Goal: Task Accomplishment & Management: Use online tool/utility

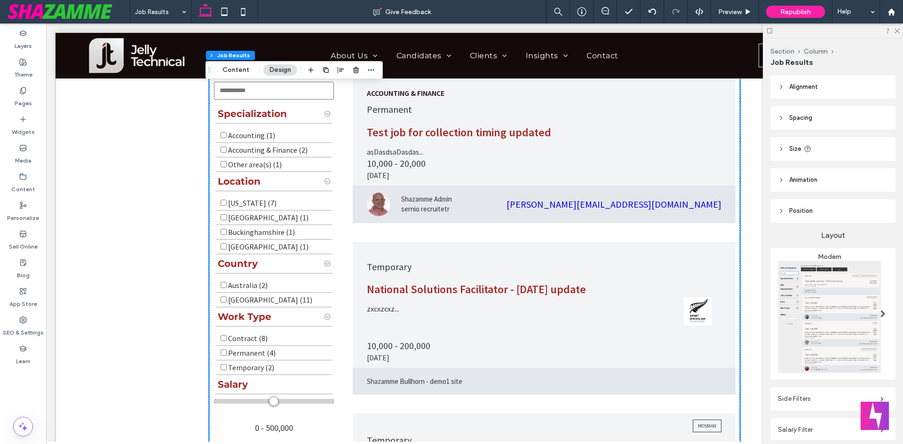
scroll to position [329, 0]
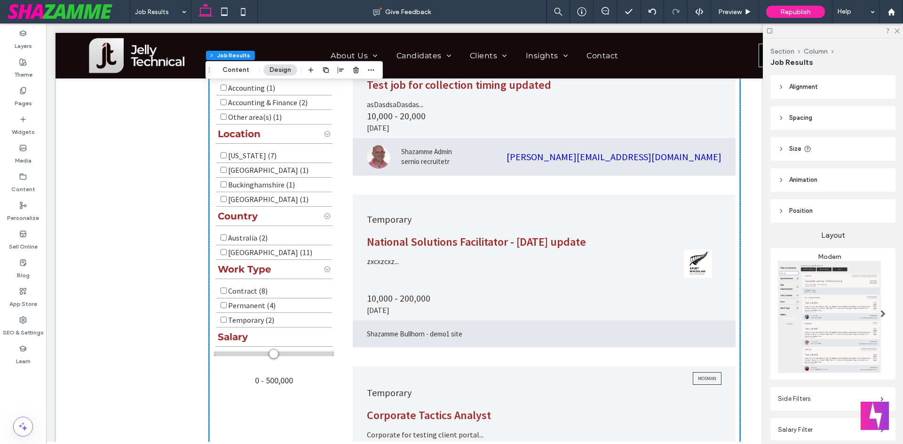
click at [880, 311] on span at bounding box center [882, 314] width 5 height 8
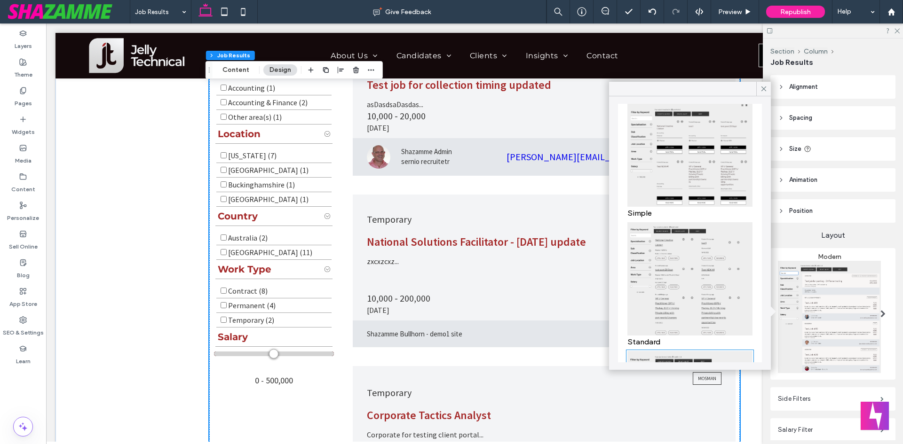
scroll to position [47, 0]
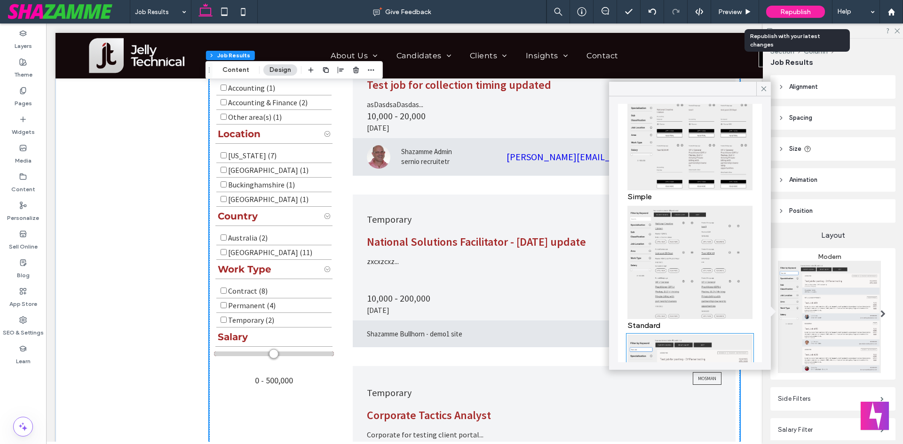
click at [799, 13] on span "Republish" at bounding box center [795, 12] width 31 height 8
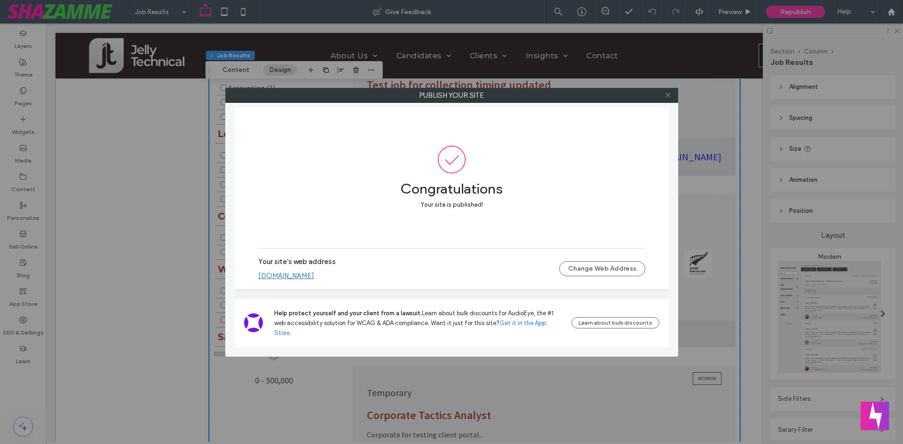
click at [669, 96] on use at bounding box center [667, 95] width 5 height 5
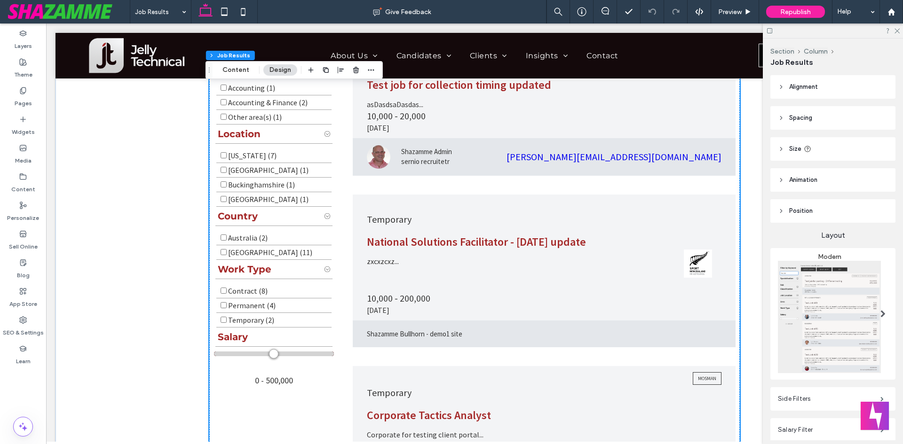
click at [880, 314] on span at bounding box center [882, 314] width 5 height 8
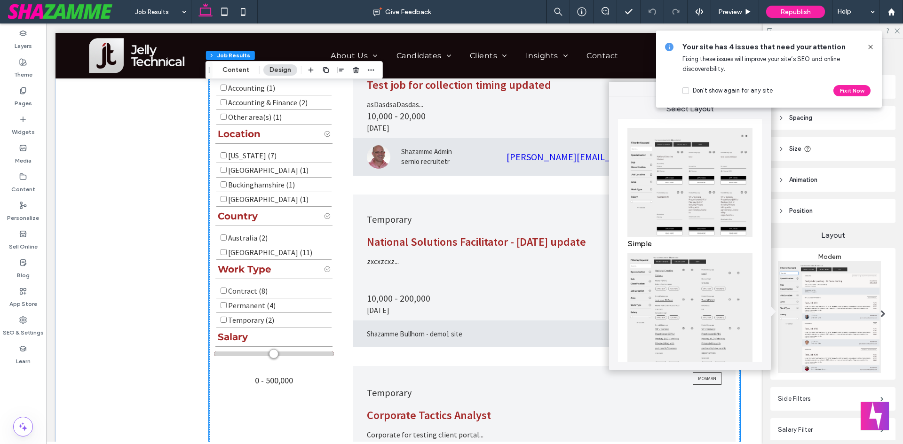
click at [696, 192] on img at bounding box center [689, 182] width 125 height 109
click at [687, 296] on p "10,000 - 200,000" at bounding box center [544, 298] width 354 height 13
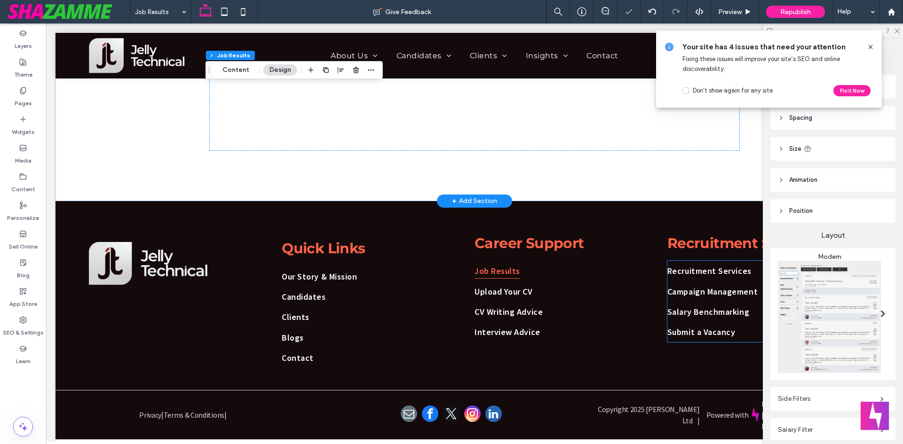
scroll to position [329, 0]
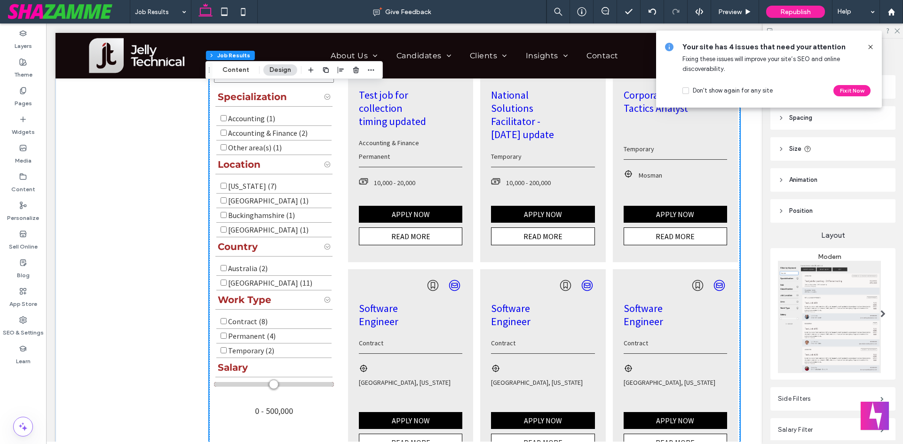
click at [880, 313] on span at bounding box center [882, 314] width 5 height 8
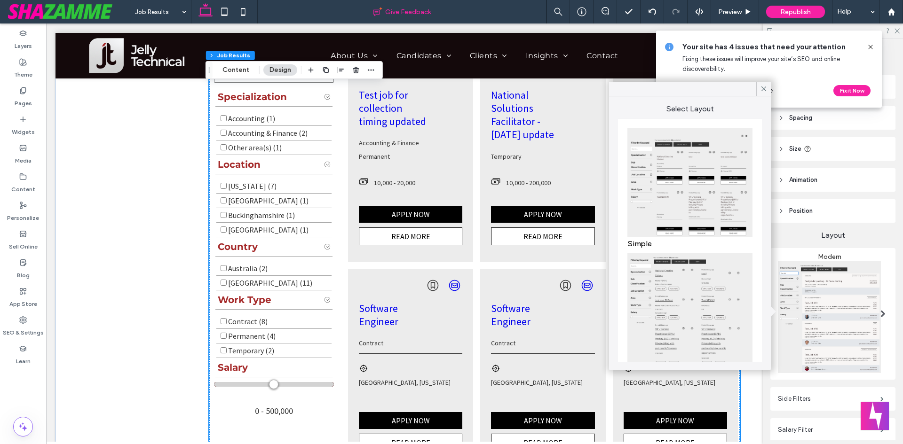
drag, startPoint x: 679, startPoint y: 277, endPoint x: 507, endPoint y: 7, distance: 320.3
click at [679, 277] on img at bounding box center [689, 309] width 125 height 113
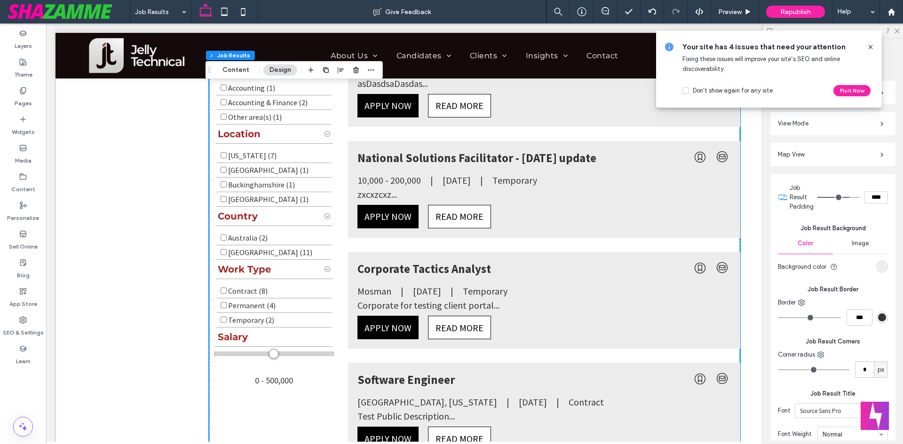
scroll to position [423, 0]
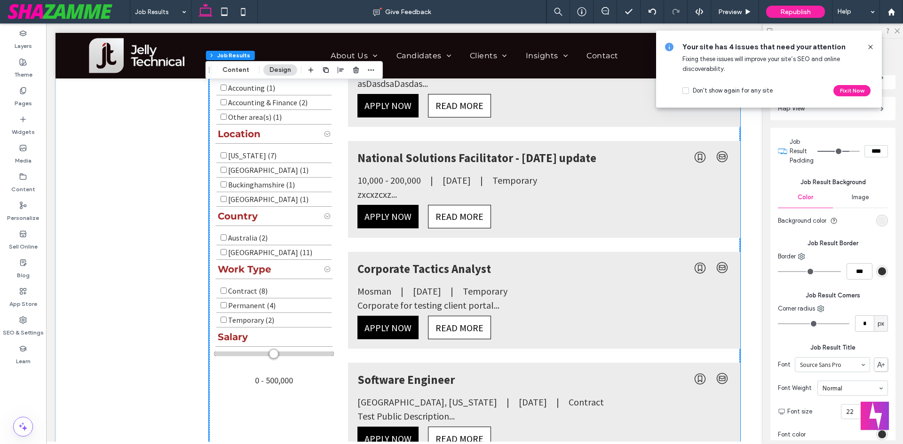
click at [878, 217] on div "rgb(236, 236, 236)" at bounding box center [882, 221] width 8 height 8
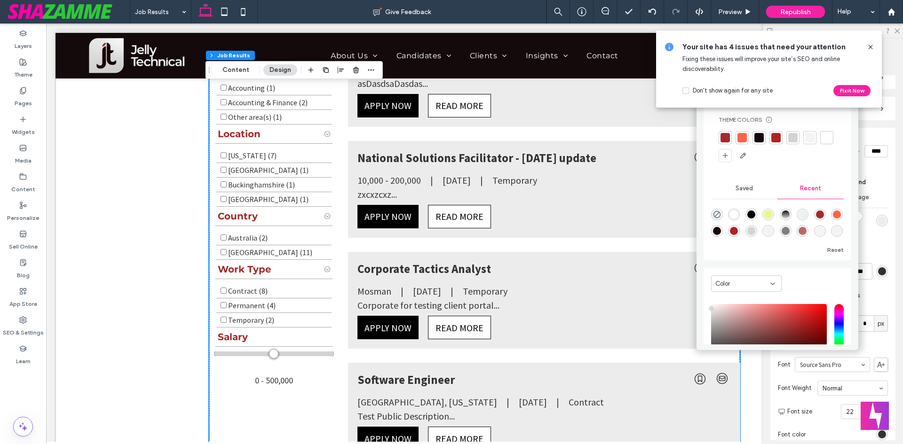
click at [807, 143] on div at bounding box center [809, 137] width 13 height 13
click at [871, 50] on icon at bounding box center [870, 47] width 8 height 8
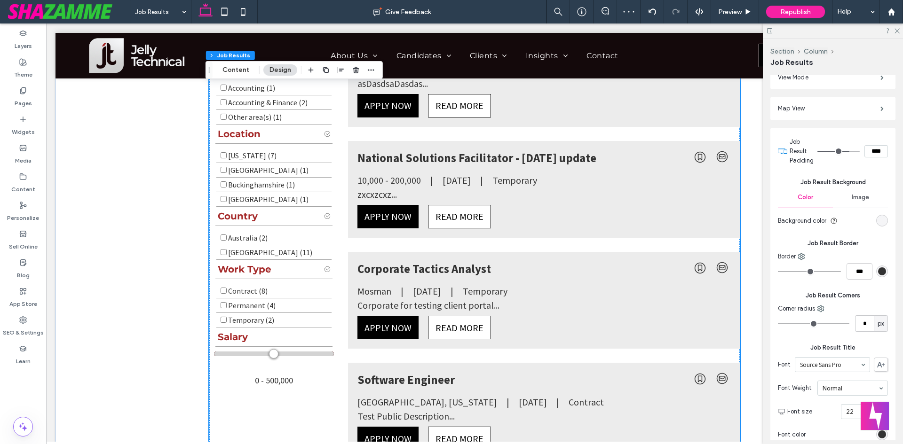
click at [879, 218] on div "rgba(243, 244, 246, 1)" at bounding box center [882, 221] width 8 height 8
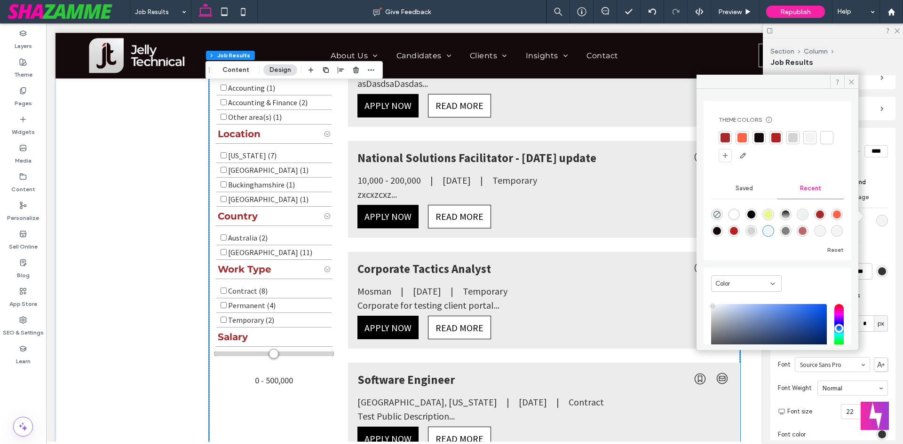
click at [793, 141] on div at bounding box center [792, 137] width 9 height 9
click at [847, 79] on span at bounding box center [851, 82] width 14 height 14
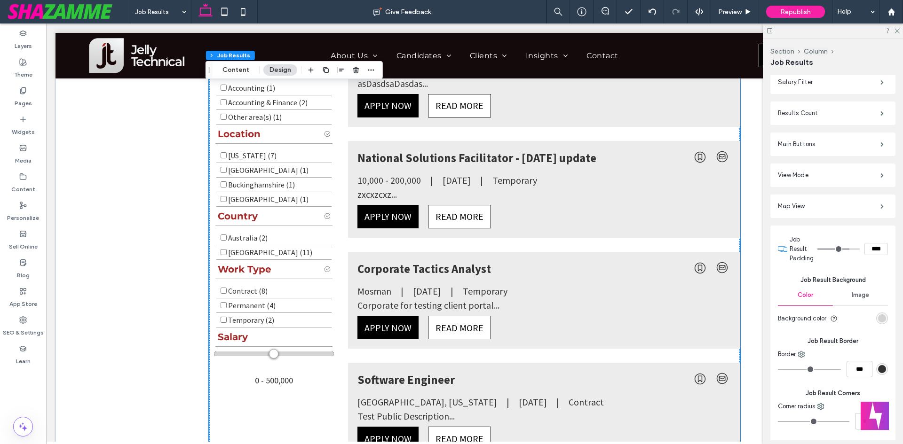
scroll to position [329, 0]
click at [841, 134] on label "Main Buttons" at bounding box center [829, 140] width 102 height 19
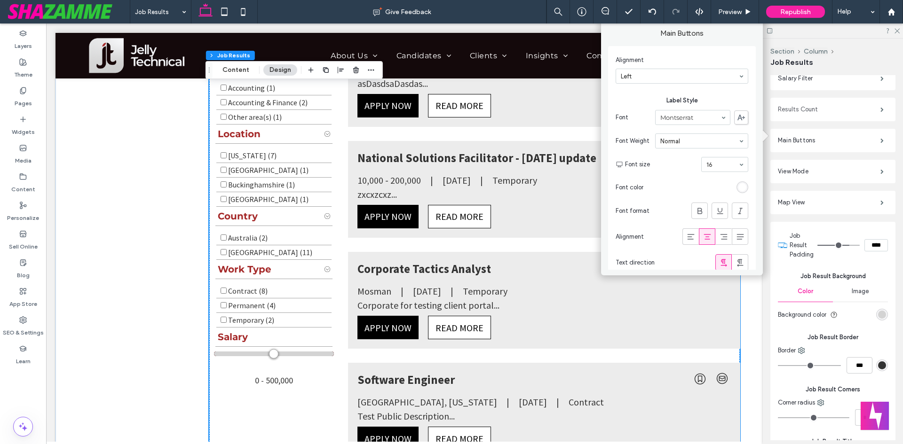
click at [835, 104] on label "Results Count" at bounding box center [829, 109] width 102 height 19
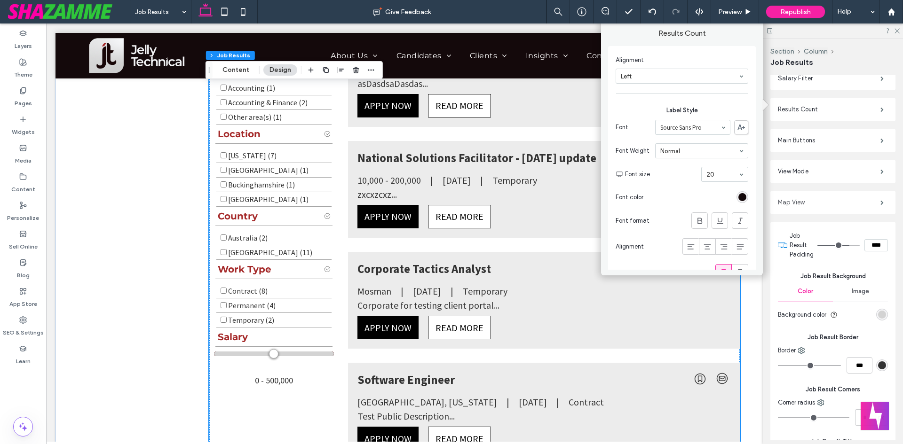
click at [840, 197] on label "Map View" at bounding box center [829, 202] width 102 height 19
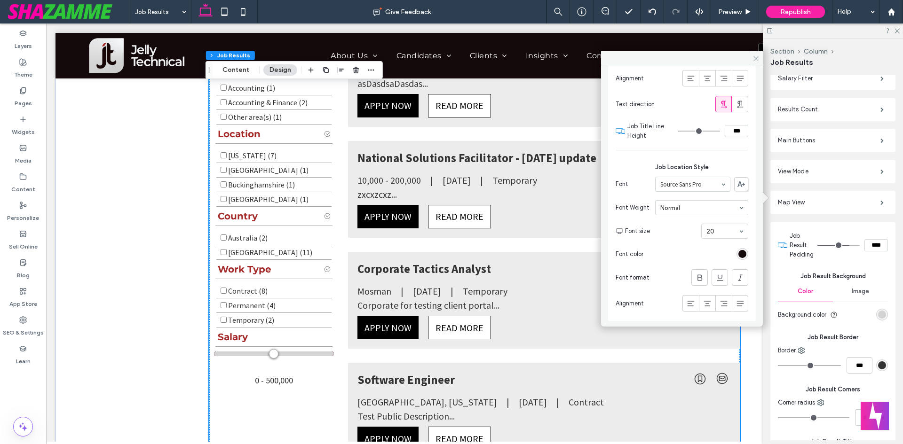
scroll to position [319, 0]
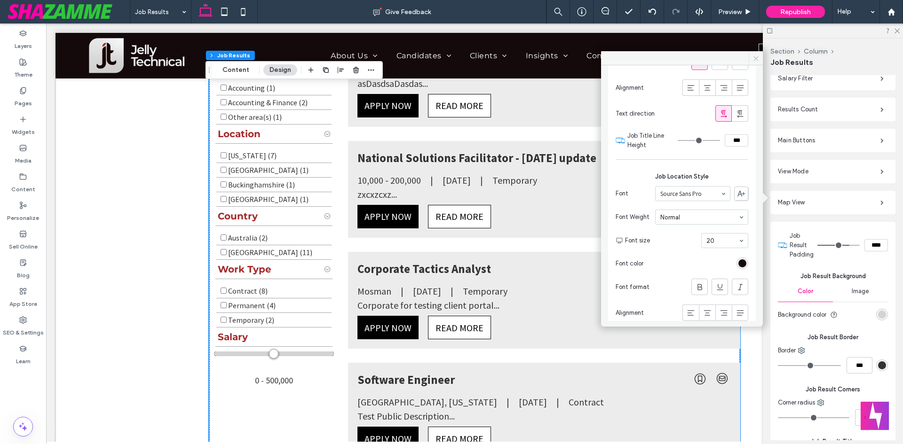
click at [751, 59] on span at bounding box center [755, 58] width 14 height 14
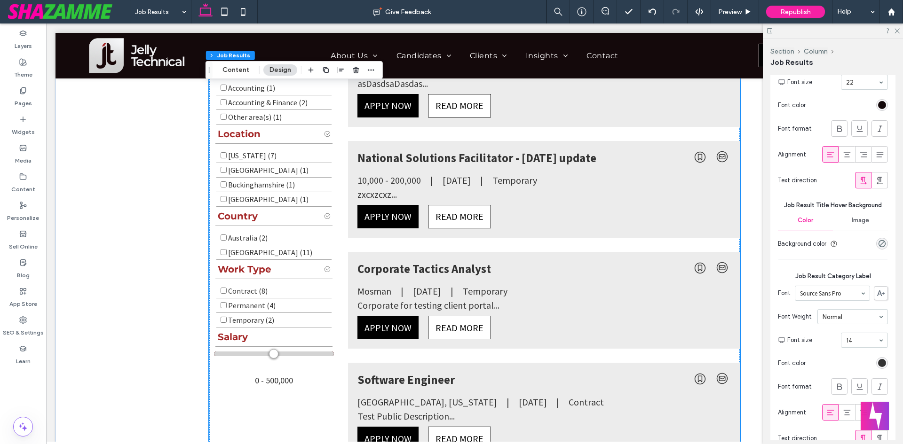
scroll to position [987, 0]
click at [878, 239] on div "rgba(0, 0, 0, 0)" at bounding box center [882, 243] width 8 height 8
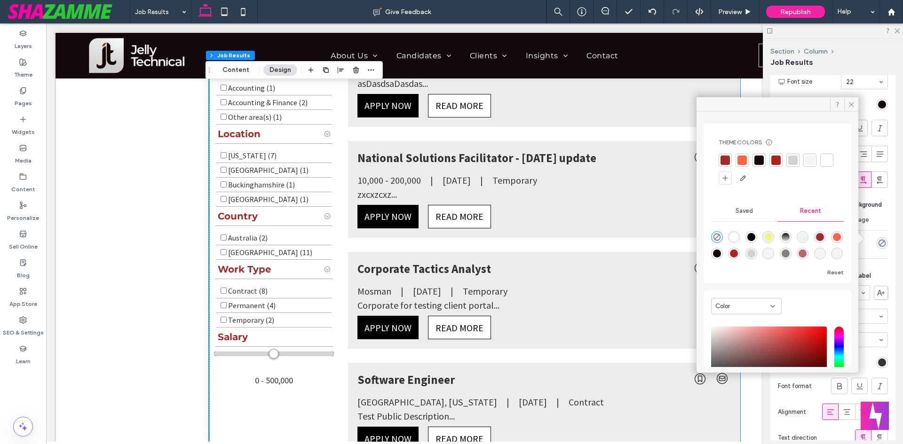
click at [793, 160] on div at bounding box center [792, 160] width 9 height 9
drag, startPoint x: 715, startPoint y: 237, endPoint x: 723, endPoint y: 231, distance: 10.2
click at [715, 237] on icon "rgba(0, 0, 0, 0)" at bounding box center [717, 239] width 8 height 8
click at [850, 113] on div "Theme Colors Save time with Theme Colors Create a color palette to instantly ad…" at bounding box center [777, 239] width 162 height 256
click at [848, 104] on icon at bounding box center [851, 104] width 7 height 7
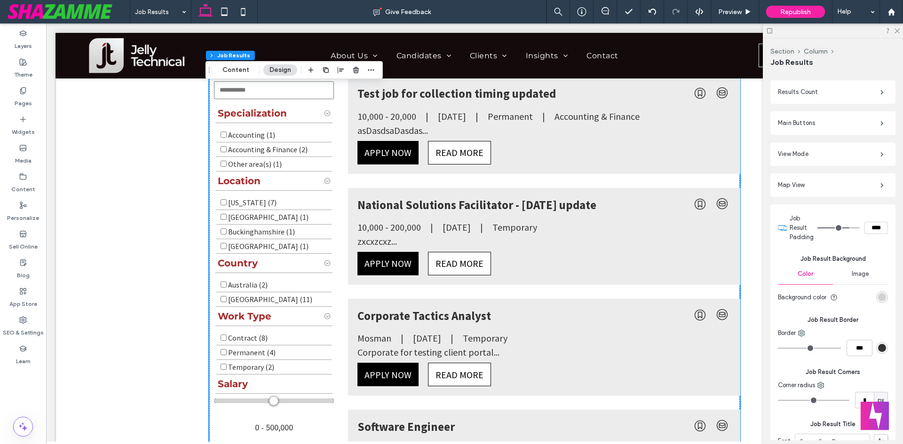
scroll to position [329, 0]
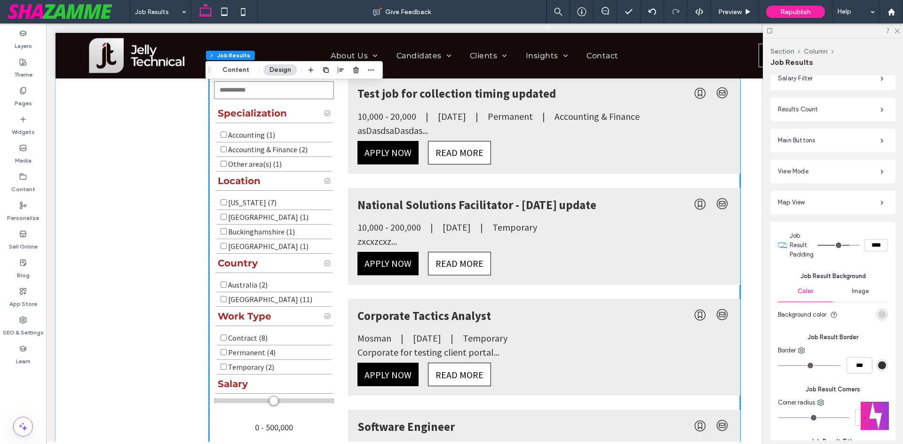
click at [882, 274] on span "Job Result Background" at bounding box center [833, 276] width 110 height 9
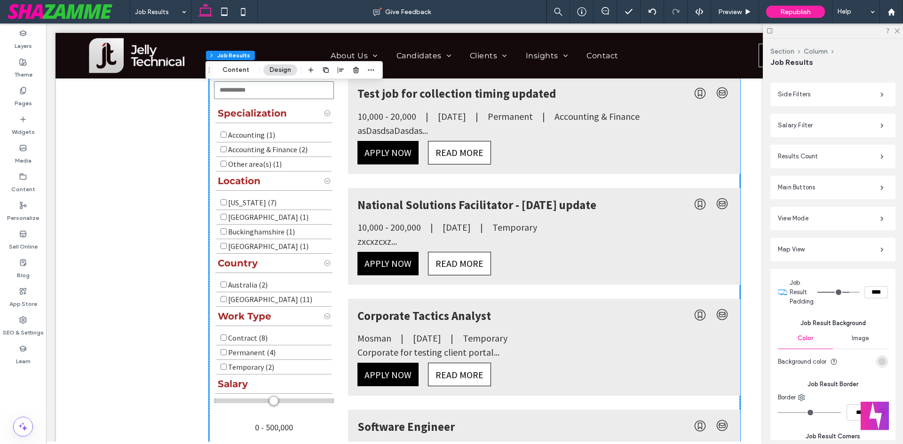
scroll to position [141, 0]
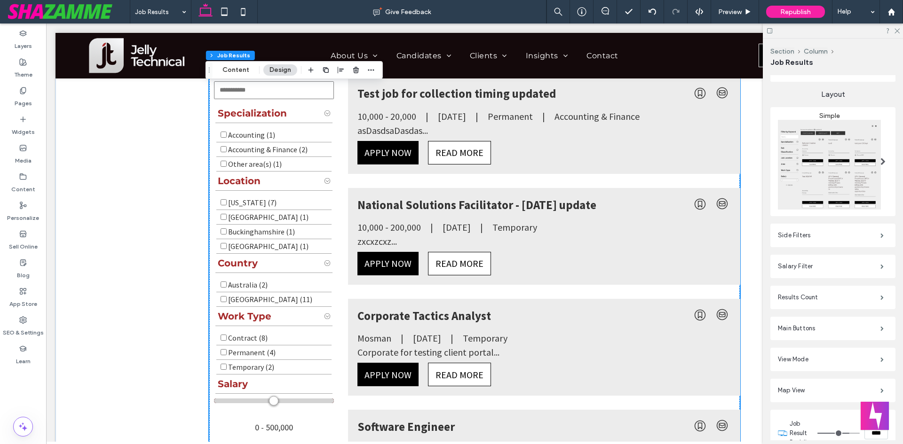
click at [816, 348] on div "View Mode" at bounding box center [832, 360] width 125 height 24
click at [816, 350] on label "View Mode" at bounding box center [829, 359] width 102 height 19
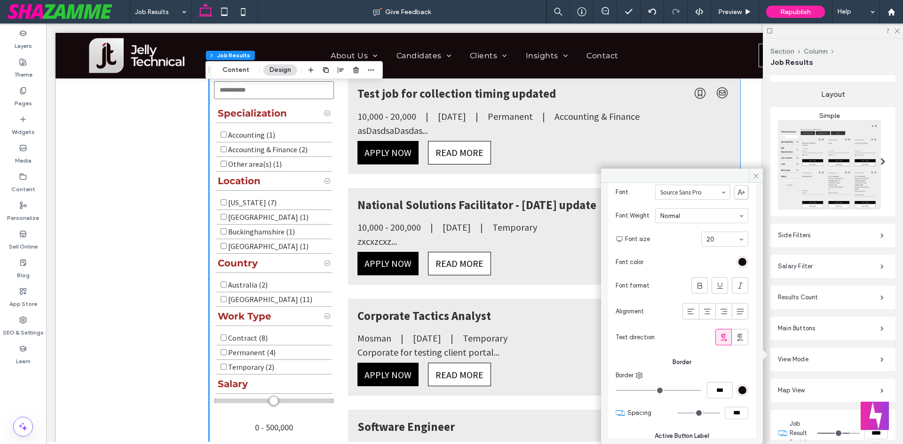
scroll to position [314, 0]
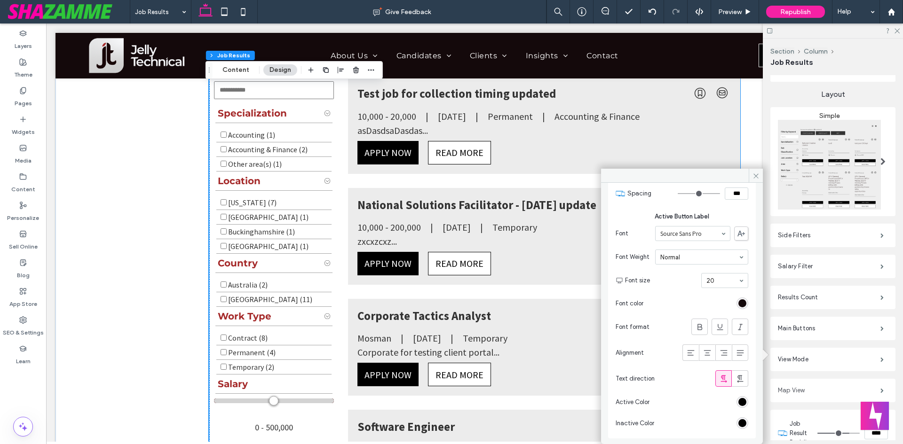
click at [793, 388] on label "Map View" at bounding box center [829, 390] width 102 height 19
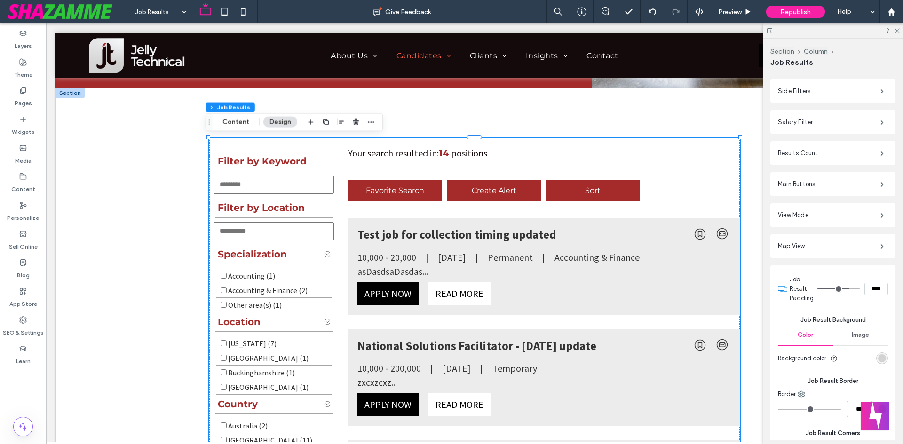
scroll to position [0, 0]
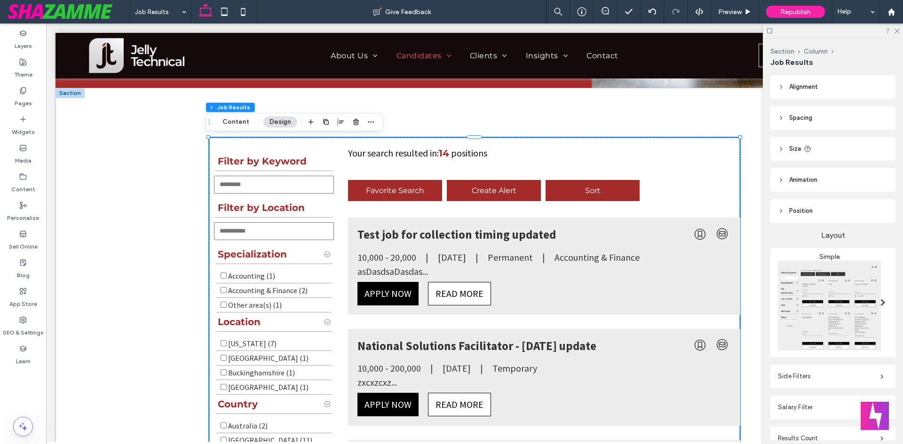
click at [794, 211] on span "Position" at bounding box center [801, 210] width 24 height 9
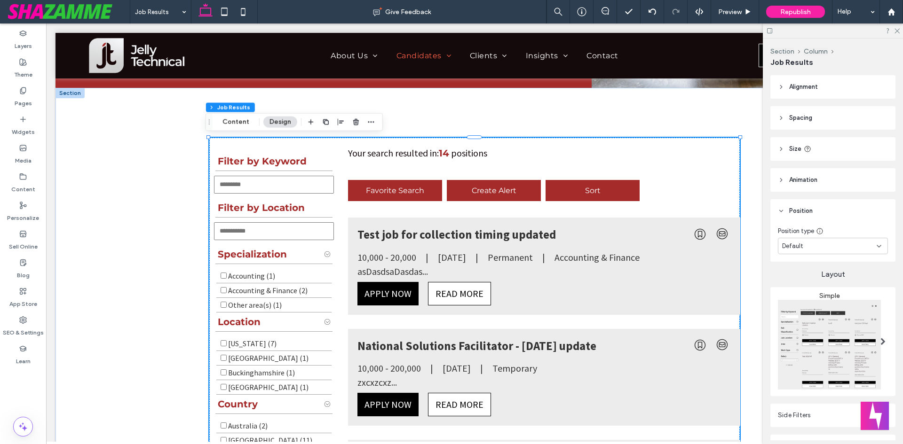
click at [794, 211] on span "Position" at bounding box center [801, 210] width 24 height 9
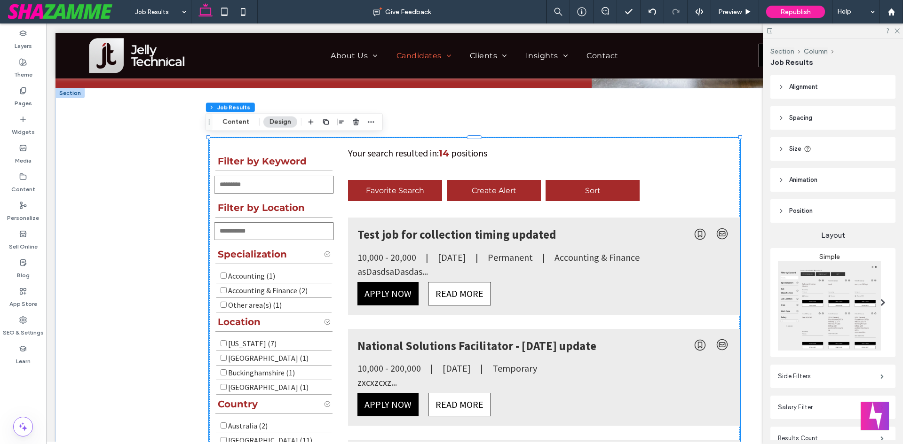
click at [784, 152] on header "Size" at bounding box center [832, 149] width 125 height 24
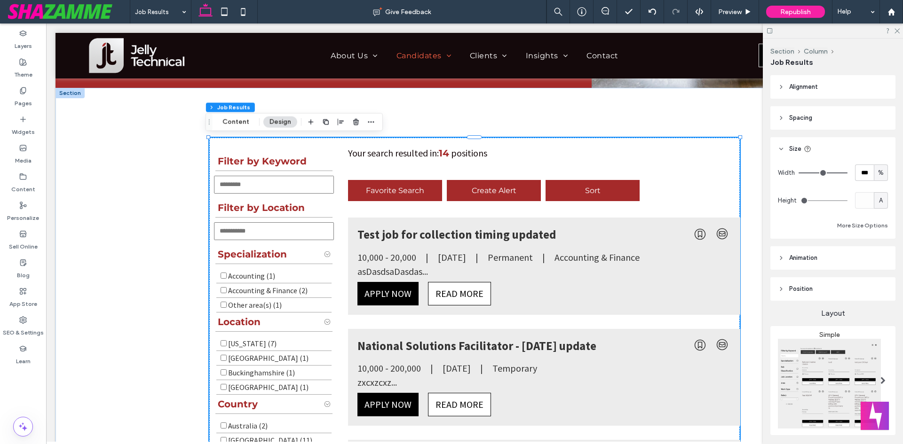
click at [784, 152] on header "Size" at bounding box center [832, 149] width 125 height 24
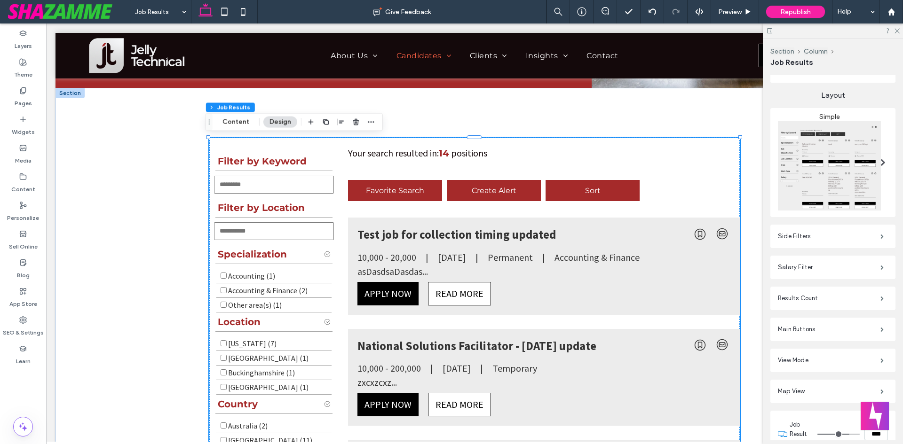
scroll to position [141, 0]
click at [811, 228] on label "Side Filters" at bounding box center [829, 235] width 102 height 19
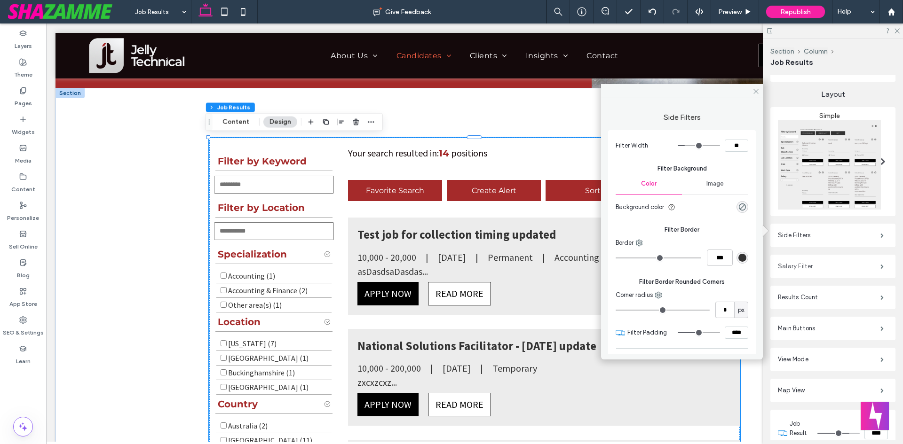
click at [807, 263] on label "Salary Filter" at bounding box center [829, 266] width 102 height 19
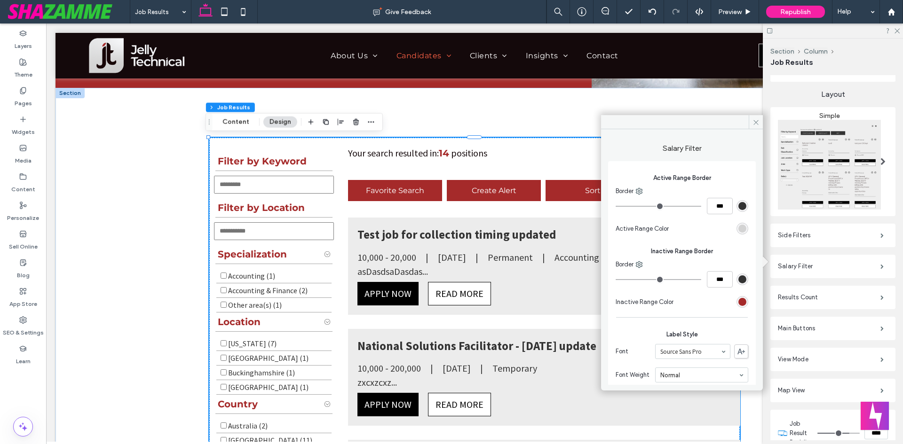
drag, startPoint x: 819, startPoint y: 296, endPoint x: 859, endPoint y: 304, distance: 41.2
click at [830, 298] on label "Results Count" at bounding box center [829, 297] width 102 height 19
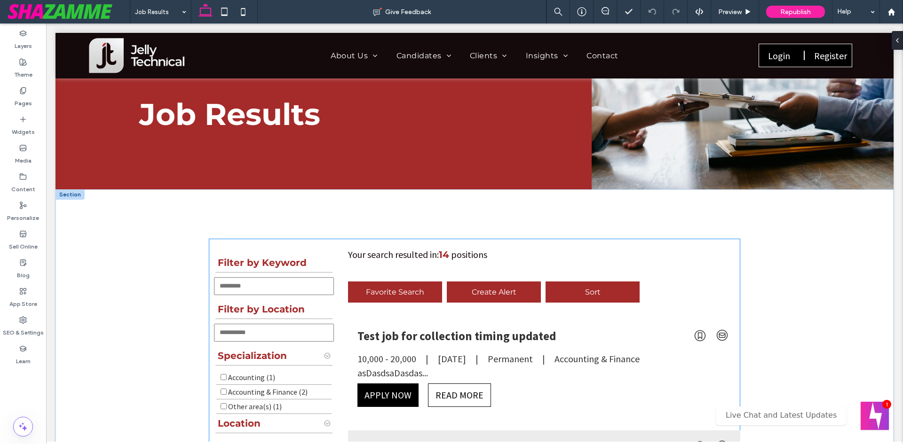
scroll to position [94, 0]
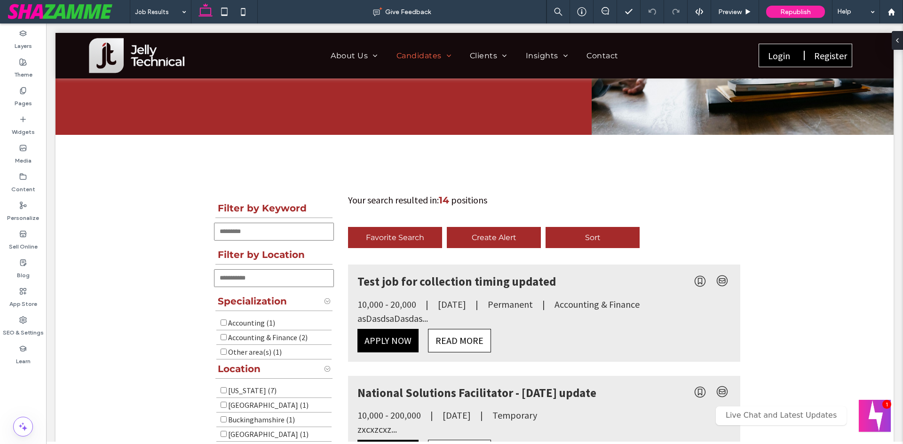
click at [887, 417] on button "Welcome message" at bounding box center [874, 416] width 32 height 32
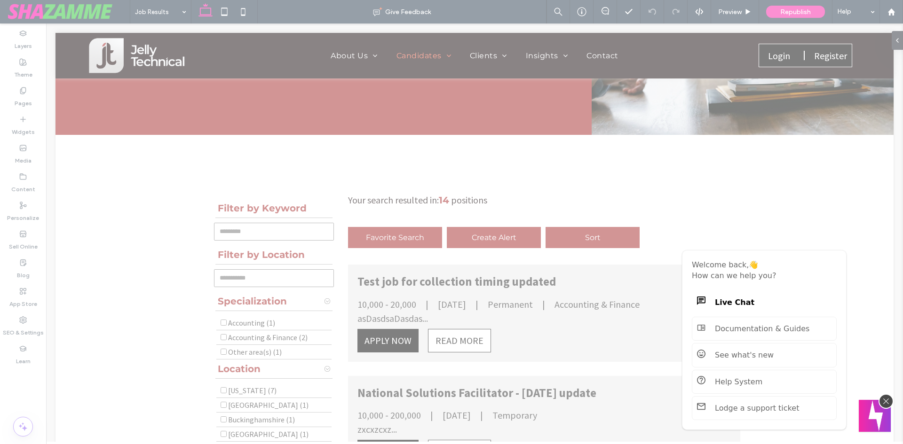
click at [887, 417] on button "Welcome message" at bounding box center [874, 416] width 32 height 32
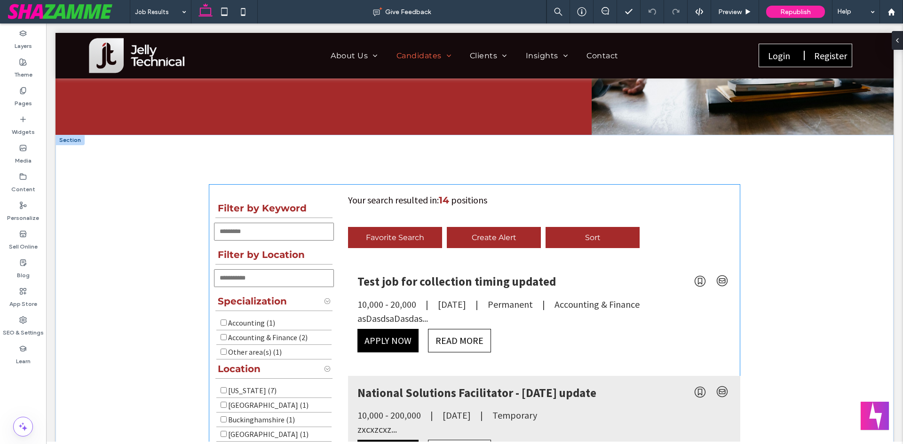
click at [547, 278] on div "Test job for collection timing updated" at bounding box center [524, 281] width 334 height 15
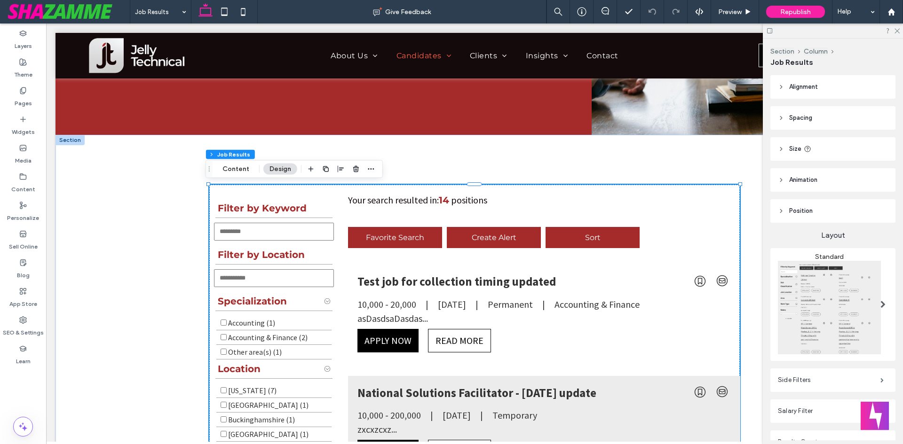
type input "*"
click at [572, 321] on div "asDasdsaDasdas..." at bounding box center [543, 319] width 373 height 12
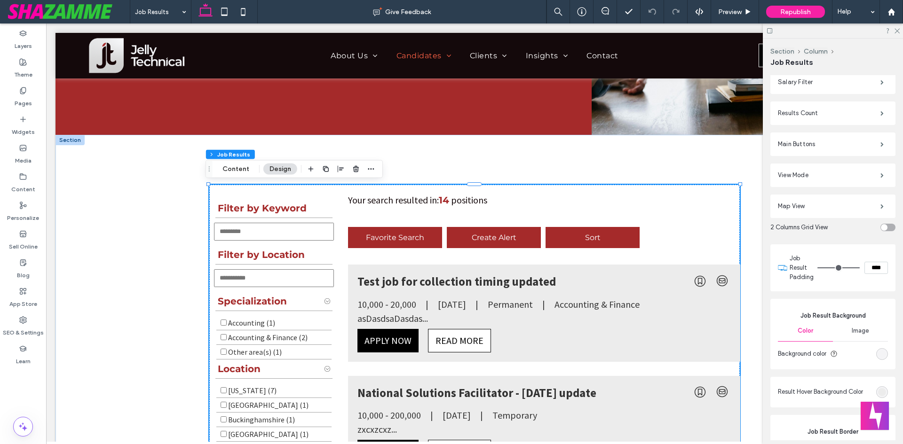
scroll to position [376, 0]
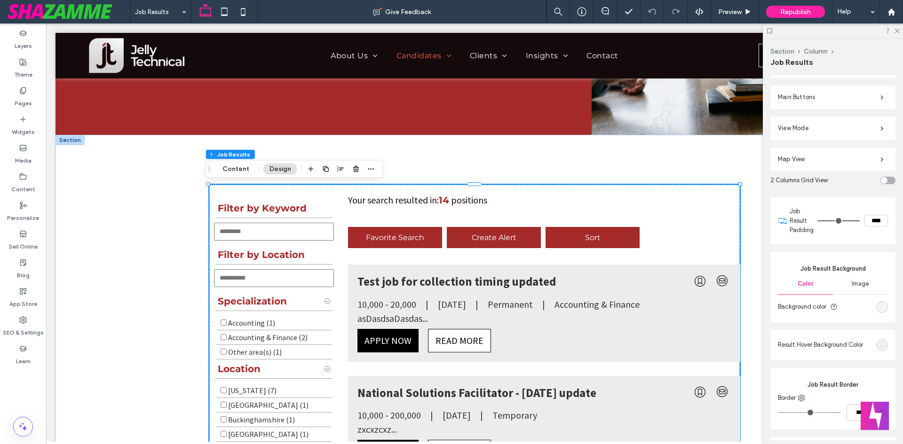
click at [878, 343] on div "rgb(236, 236, 236)" at bounding box center [882, 345] width 8 height 8
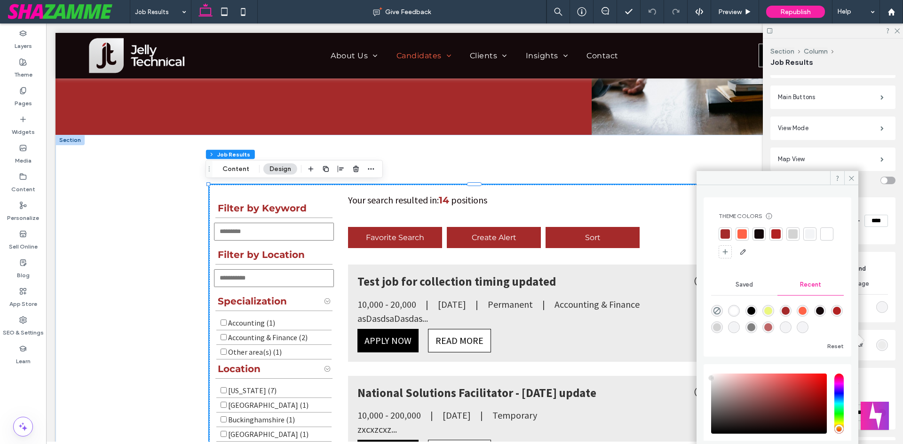
click at [720, 237] on div at bounding box center [724, 233] width 9 height 9
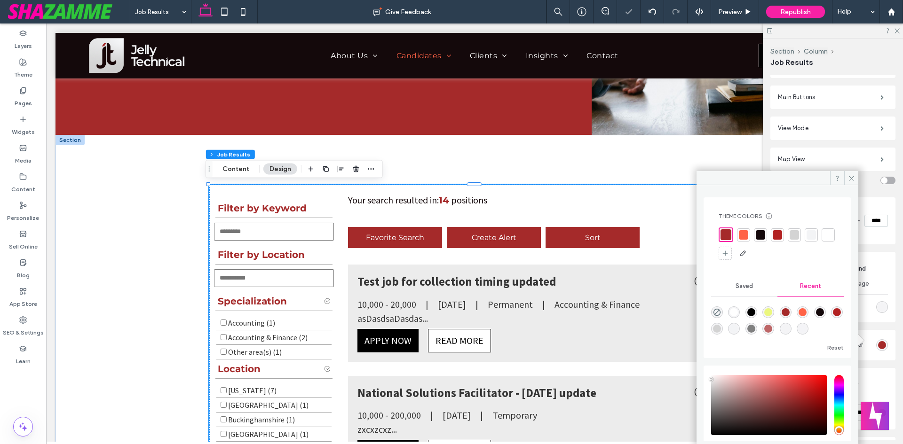
click at [746, 235] on div at bounding box center [743, 234] width 9 height 9
click at [795, 233] on div at bounding box center [793, 234] width 9 height 9
click at [850, 180] on icon at bounding box center [851, 178] width 7 height 7
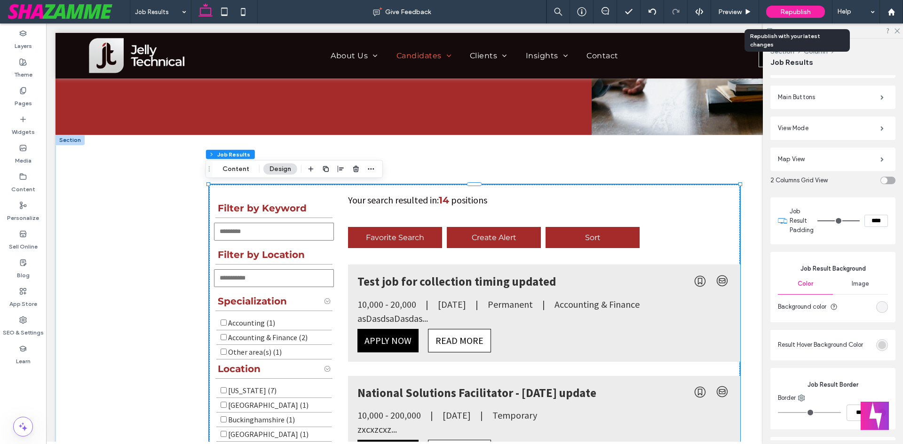
click at [809, 8] on span "Republish" at bounding box center [795, 12] width 31 height 8
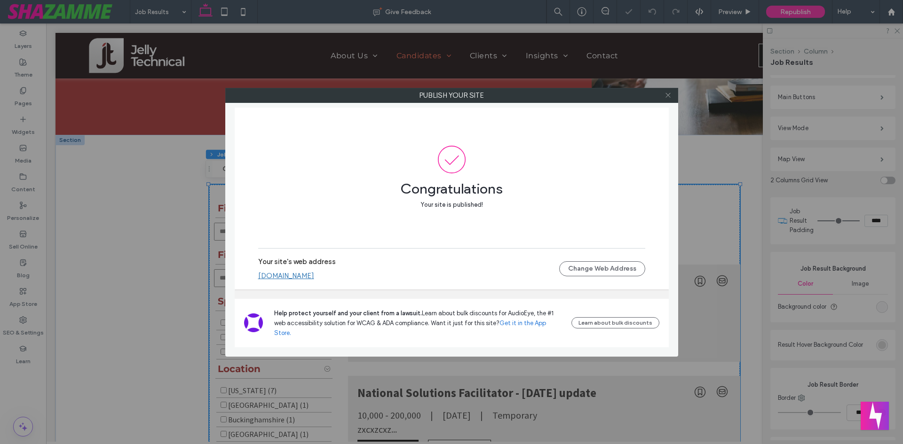
click at [670, 92] on icon at bounding box center [667, 95] width 7 height 7
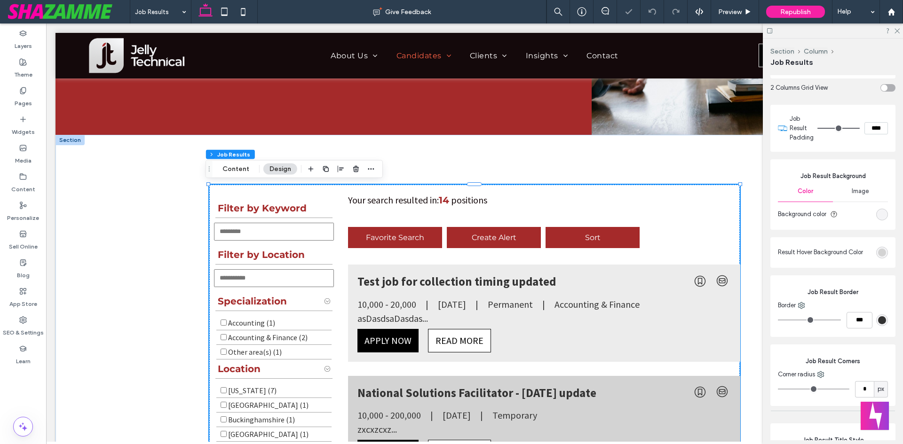
scroll to position [470, 0]
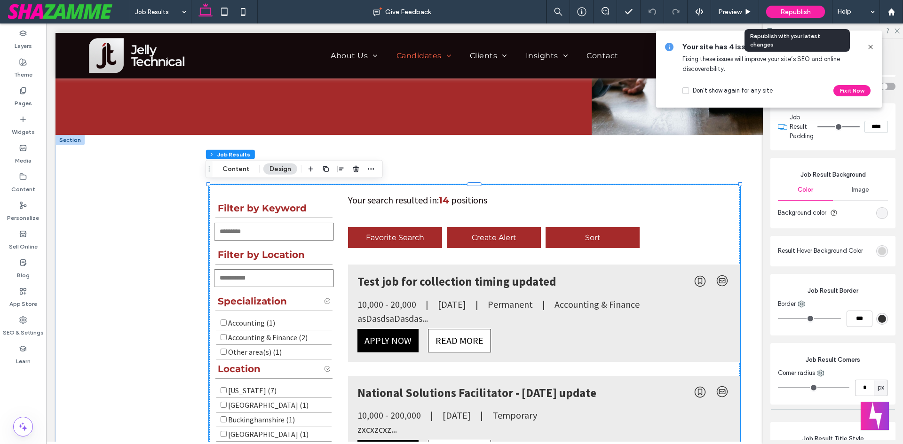
click at [814, 12] on div "Republish" at bounding box center [795, 12] width 59 height 12
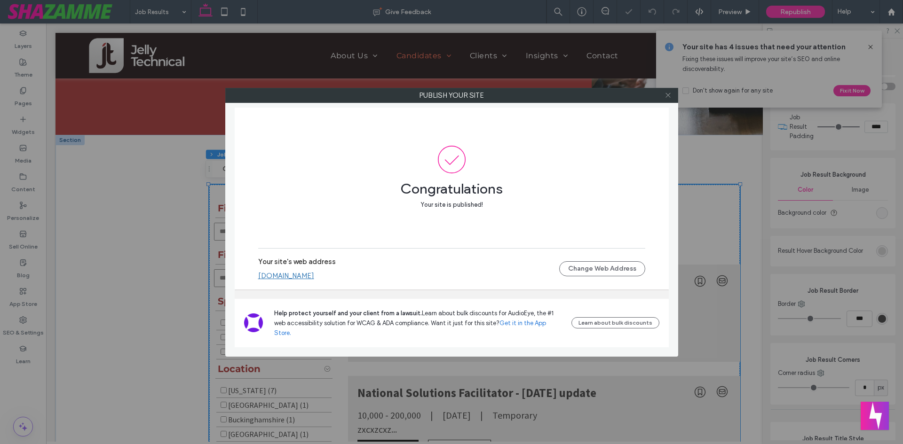
click at [669, 97] on icon at bounding box center [667, 95] width 7 height 7
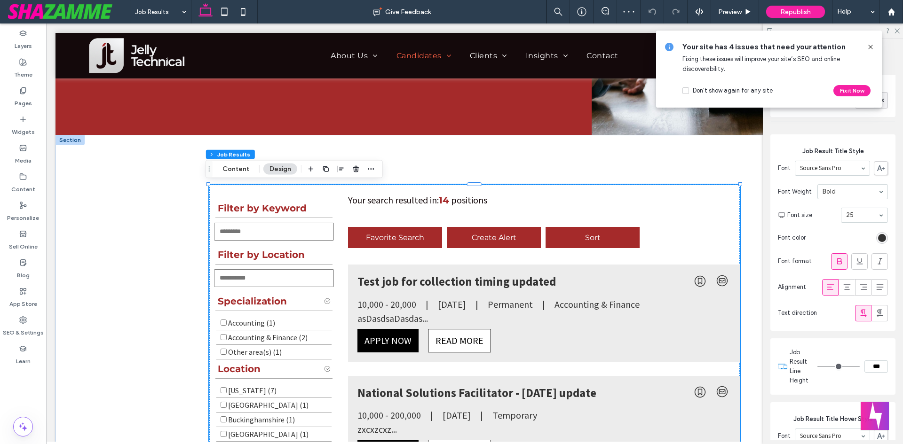
scroll to position [752, 0]
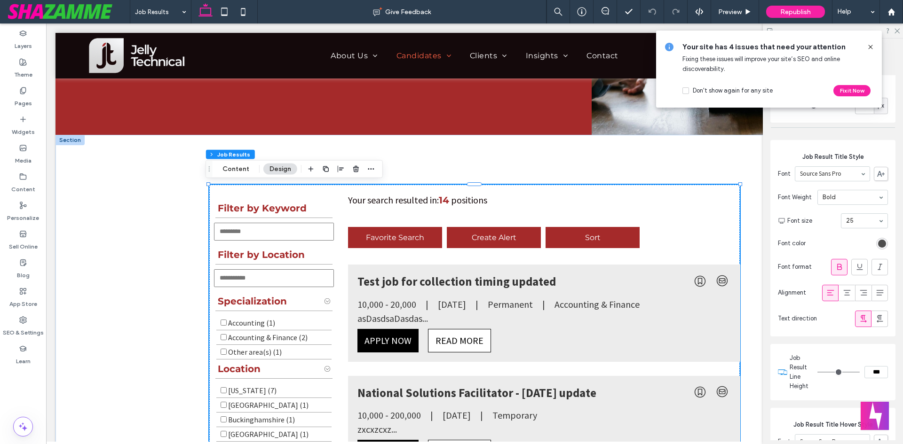
click at [880, 240] on div "rgb(51, 51, 51)" at bounding box center [882, 244] width 8 height 8
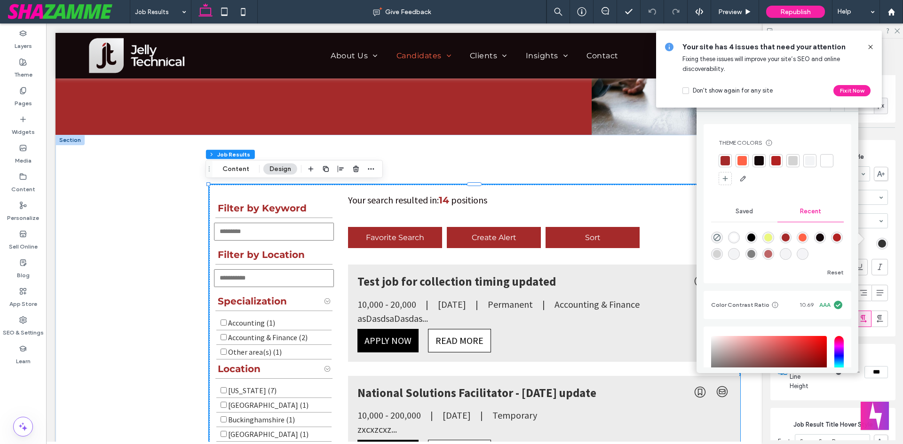
click at [721, 156] on div at bounding box center [724, 160] width 13 height 13
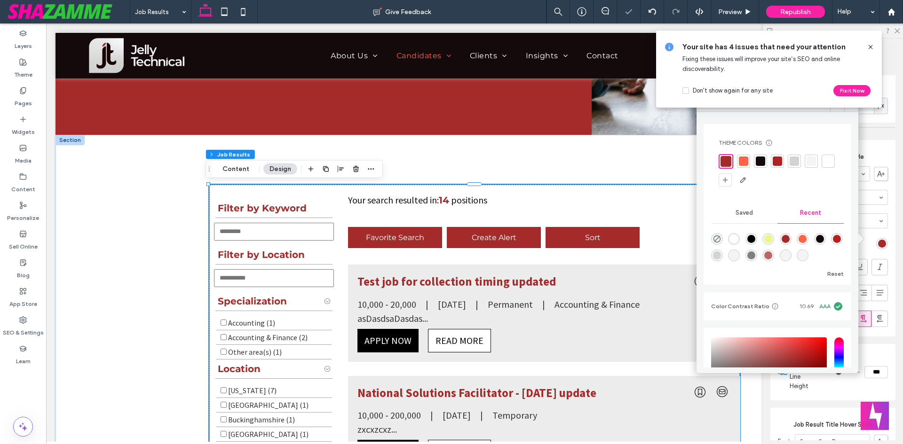
click at [872, 47] on icon at bounding box center [870, 47] width 8 height 8
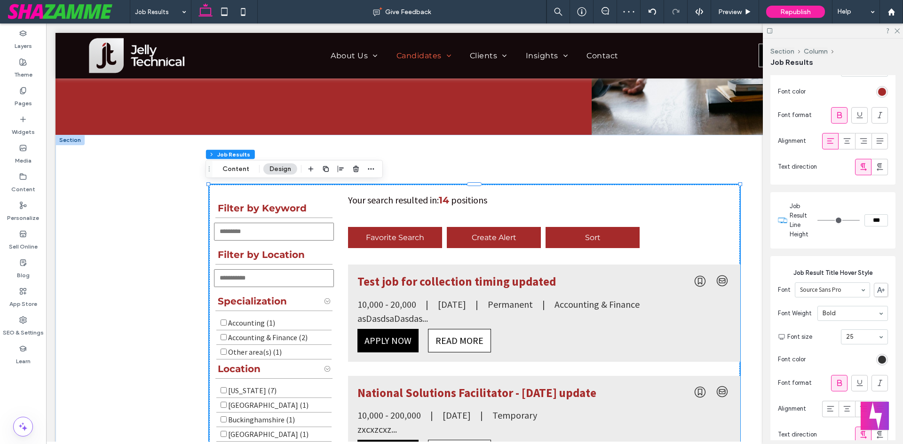
scroll to position [987, 0]
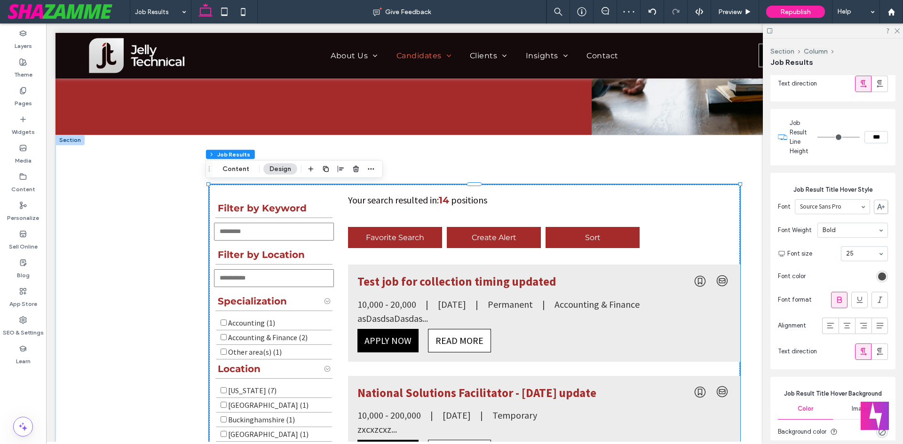
click at [878, 273] on div "rgb(51, 51, 51)" at bounding box center [882, 277] width 8 height 8
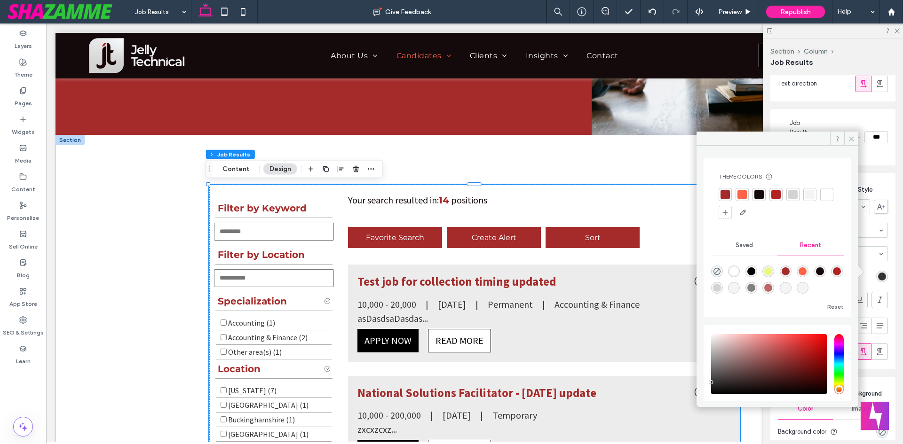
click at [723, 198] on div at bounding box center [724, 194] width 9 height 9
click at [852, 139] on icon at bounding box center [851, 138] width 7 height 7
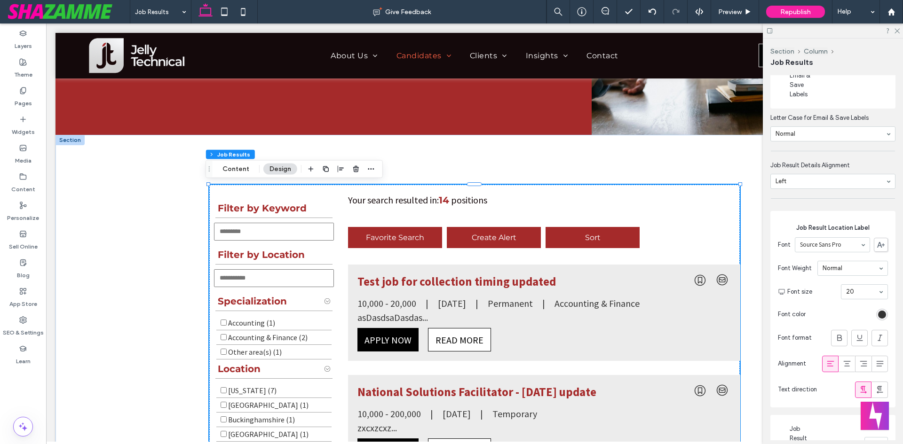
scroll to position [2303, 0]
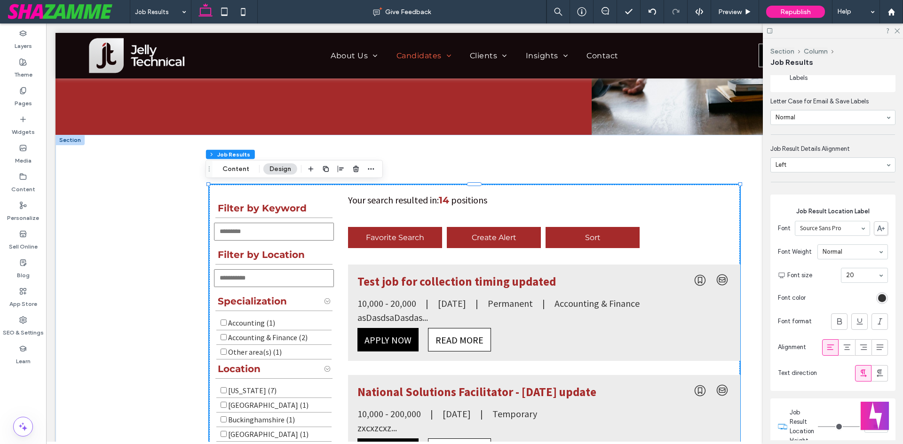
click at [842, 288] on section "Font size 20" at bounding box center [837, 275] width 101 height 24
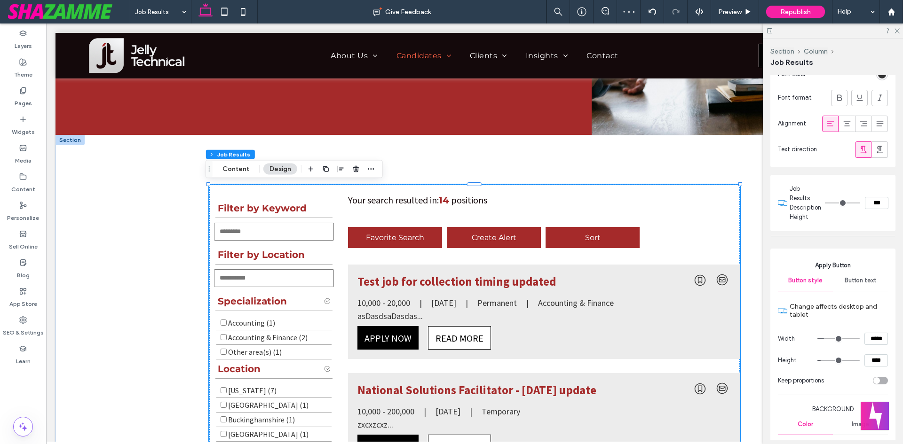
scroll to position [4372, 0]
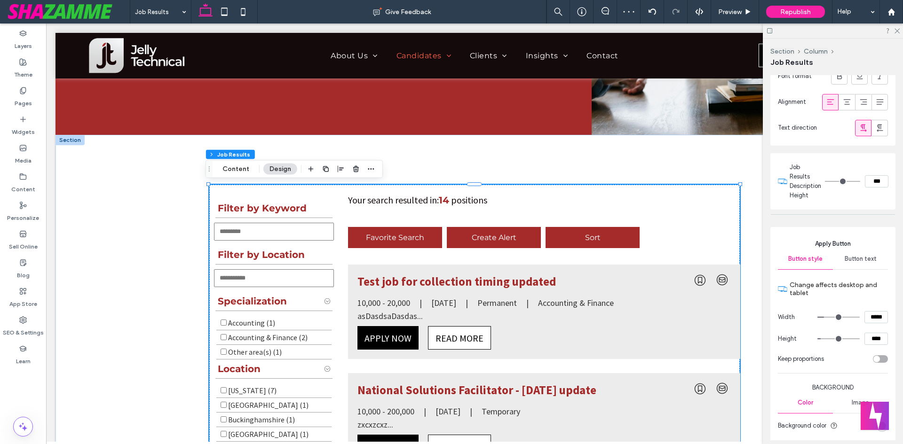
drag, startPoint x: 872, startPoint y: 331, endPoint x: 838, endPoint y: 333, distance: 34.4
click at [838, 323] on div "*****" at bounding box center [852, 317] width 71 height 12
type input "*****"
type input "***"
drag, startPoint x: 871, startPoint y: 354, endPoint x: 854, endPoint y: 352, distance: 17.5
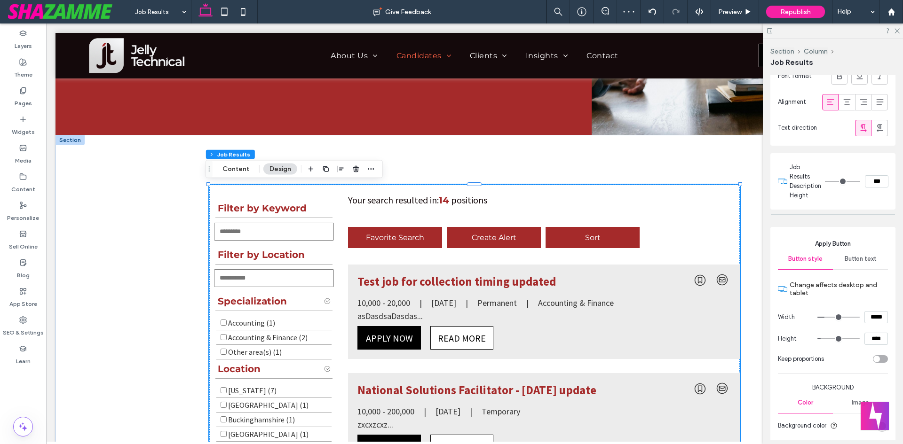
click at [854, 345] on div "****" at bounding box center [852, 339] width 71 height 12
type input "****"
type input "**"
click at [849, 263] on span "Button text" at bounding box center [860, 259] width 32 height 8
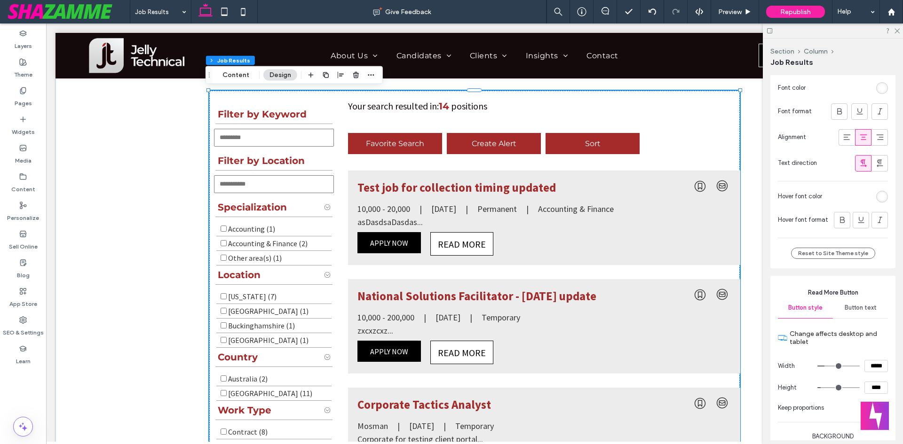
scroll to position [4654, 0]
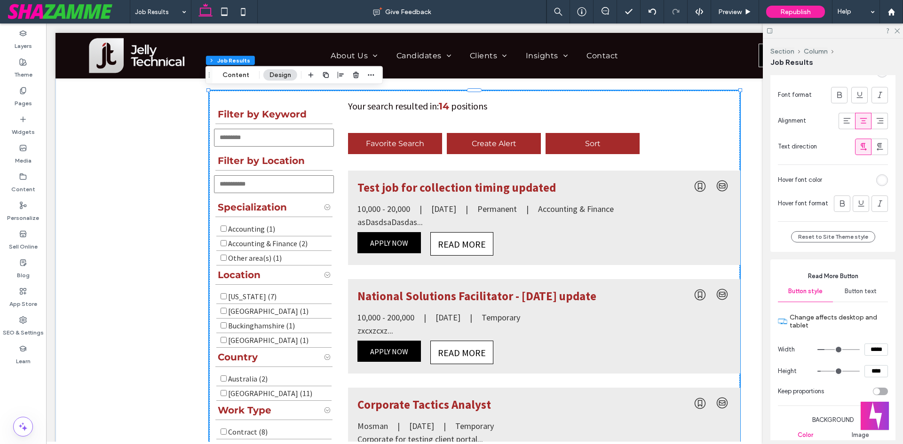
click at [872, 356] on input "*****" at bounding box center [876, 350] width 24 height 12
type input "***"
type input "*****"
type input "***"
type input "*****"
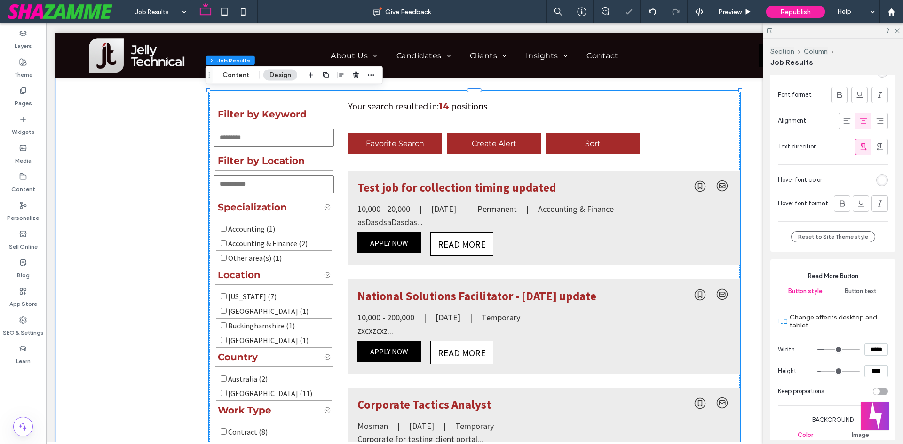
type input "***"
type input "*****"
type input "***"
type input "*****"
drag, startPoint x: 870, startPoint y: 386, endPoint x: 840, endPoint y: 383, distance: 30.3
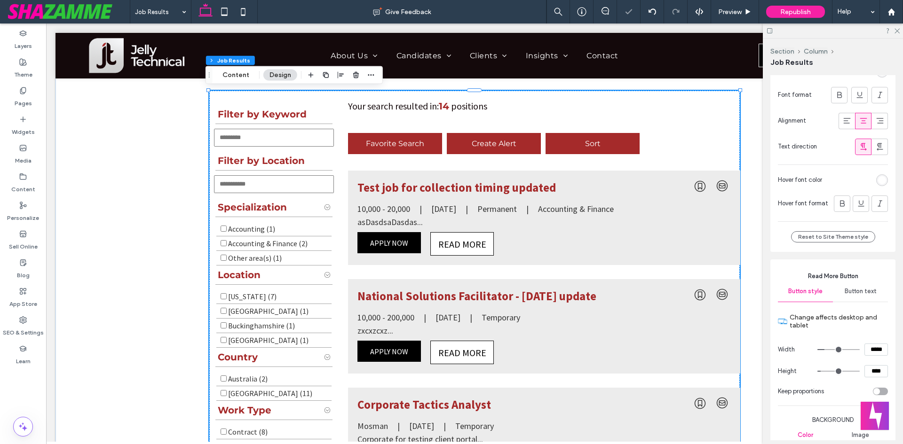
click at [840, 377] on div "****" at bounding box center [852, 371] width 71 height 12
type input "****"
type input "**"
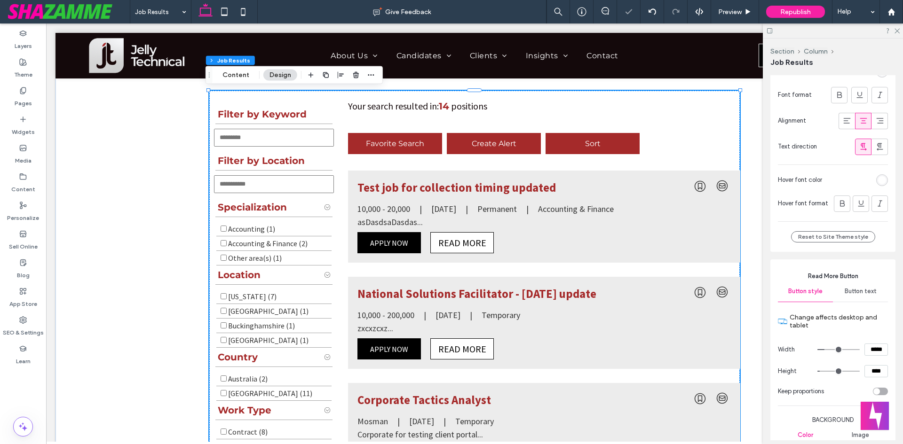
click at [853, 295] on span "Button text" at bounding box center [860, 292] width 32 height 8
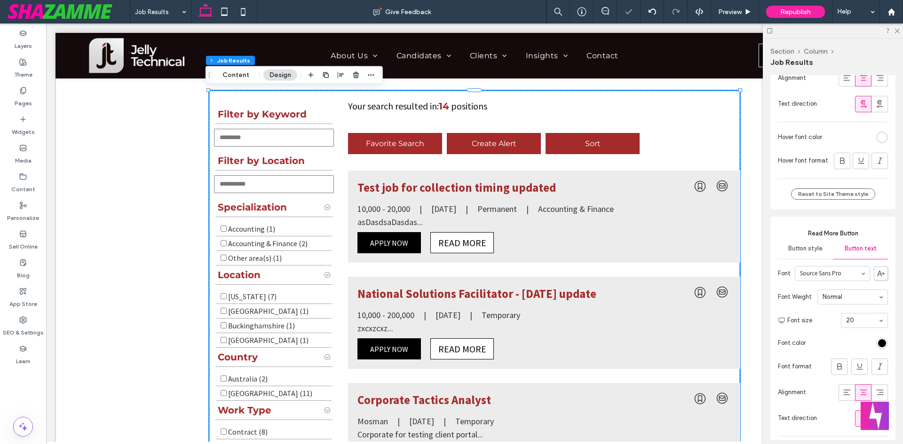
scroll to position [4748, 0]
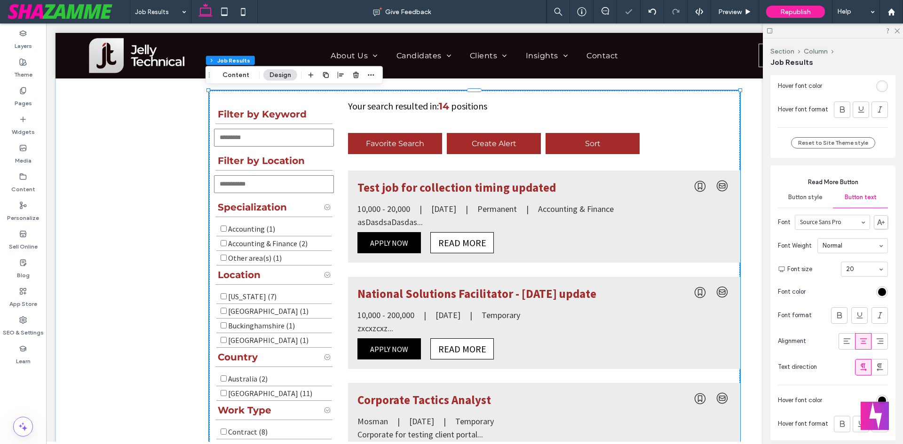
click at [842, 253] on div "Normal" at bounding box center [852, 245] width 71 height 15
click at [818, 252] on div "Font Weight Normal" at bounding box center [833, 246] width 110 height 23
click at [790, 12] on span "Republish" at bounding box center [795, 12] width 31 height 8
